Goal: Communication & Community: Answer question/provide support

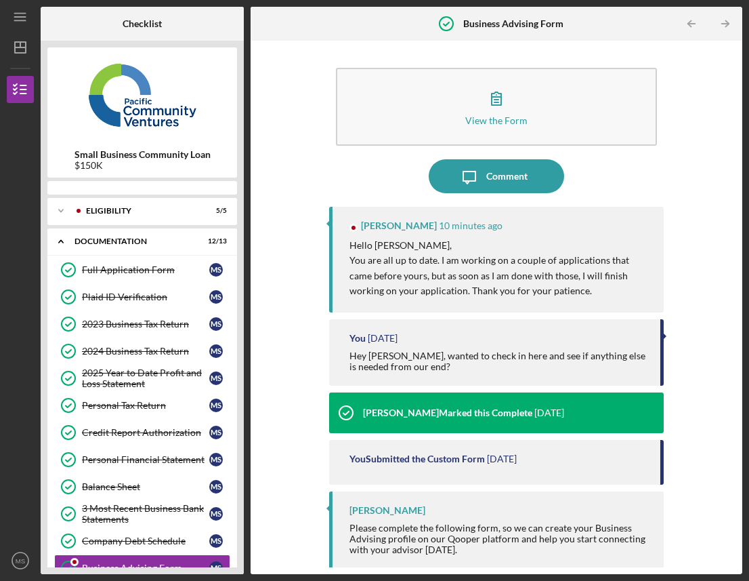
scroll to position [116, 0]
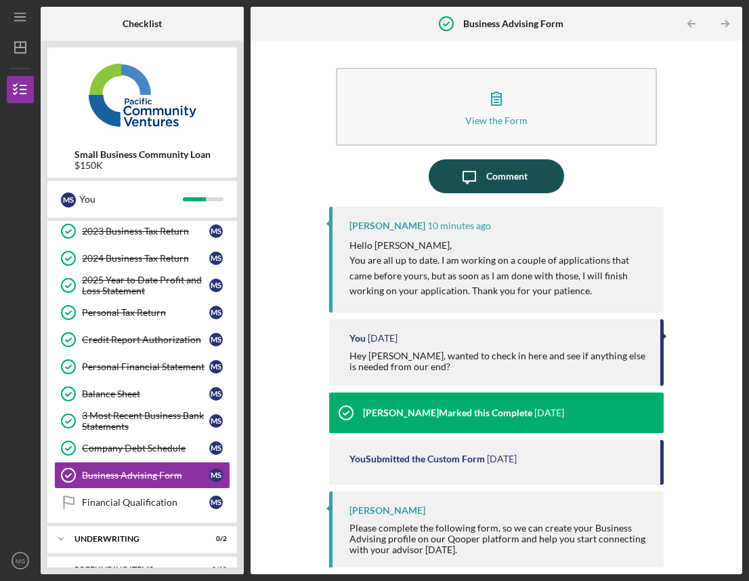
click at [523, 159] on div "Comment" at bounding box center [506, 176] width 41 height 34
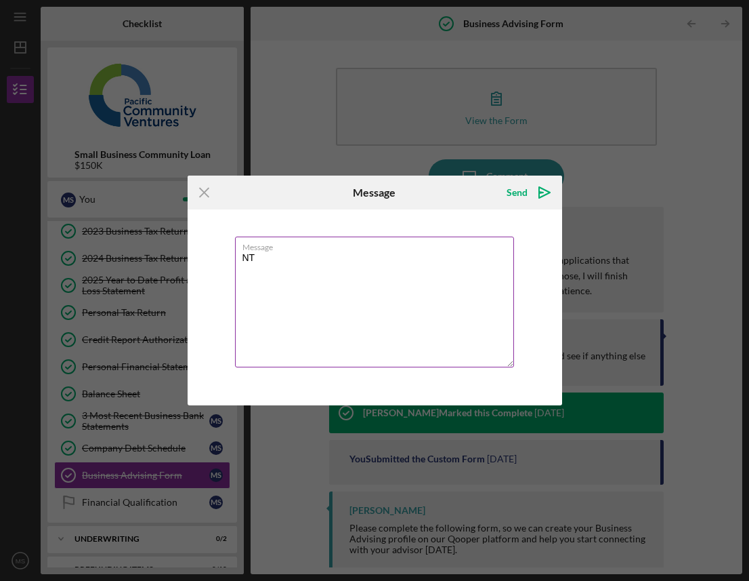
type textarea "N"
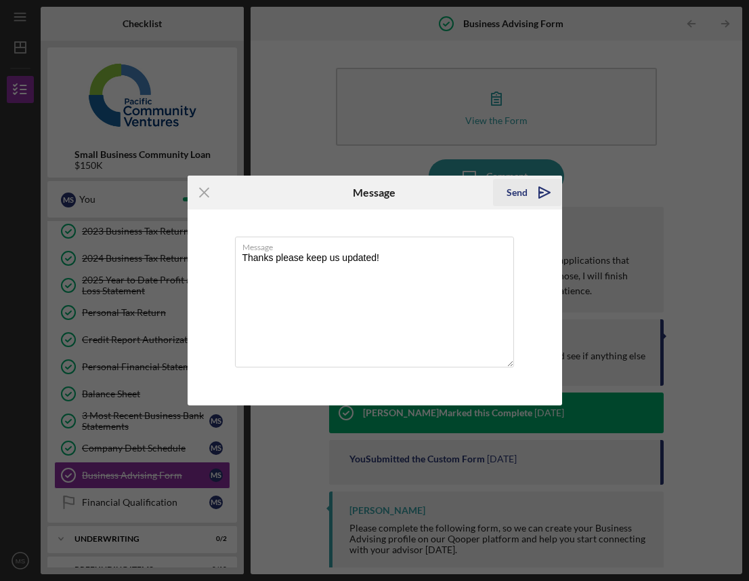
type textarea "Thanks please keep us updated!"
click at [550, 189] on icon "Icon/icon-invite-send" at bounding box center [545, 192] width 34 height 34
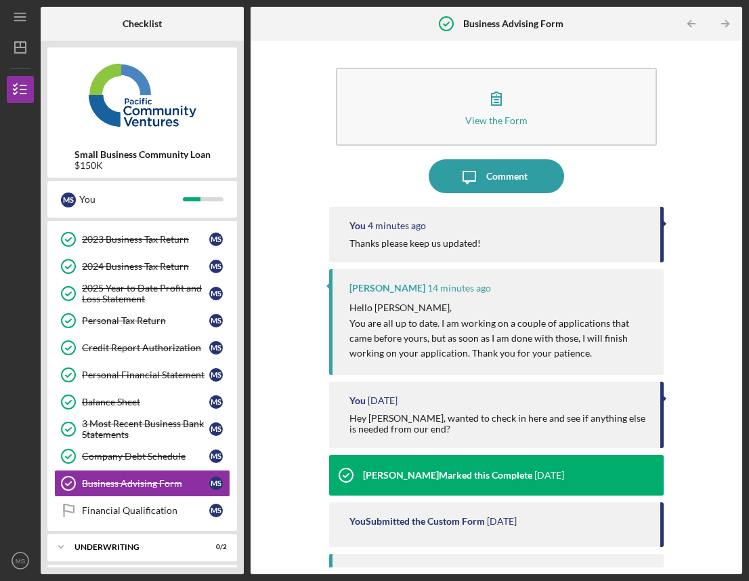
scroll to position [116, 0]
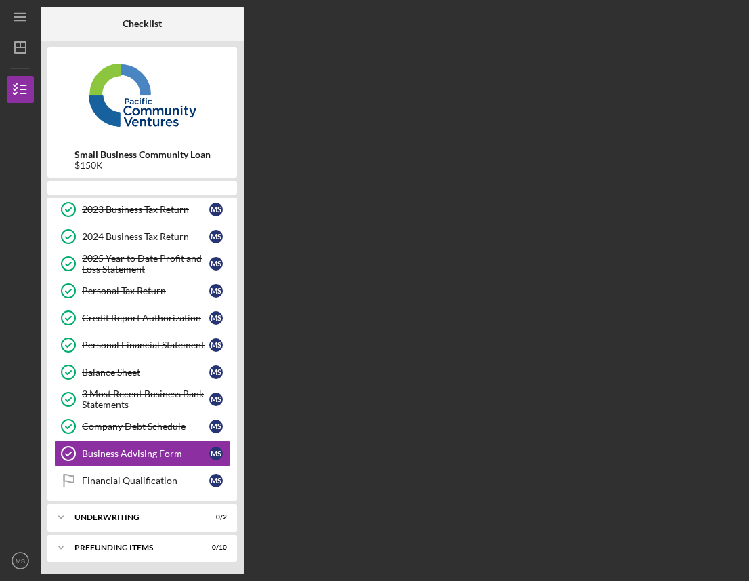
scroll to position [116, 0]
